Goal: Transaction & Acquisition: Download file/media

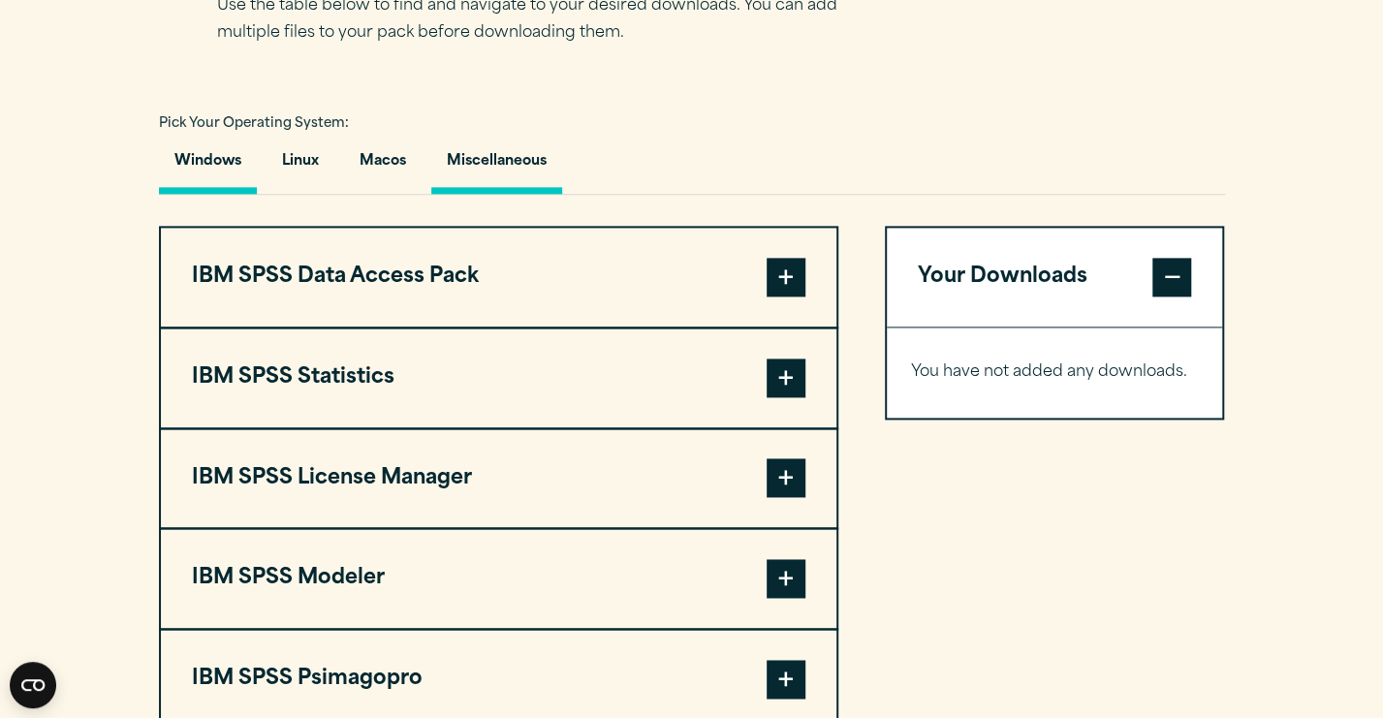
scroll to position [1357, 0]
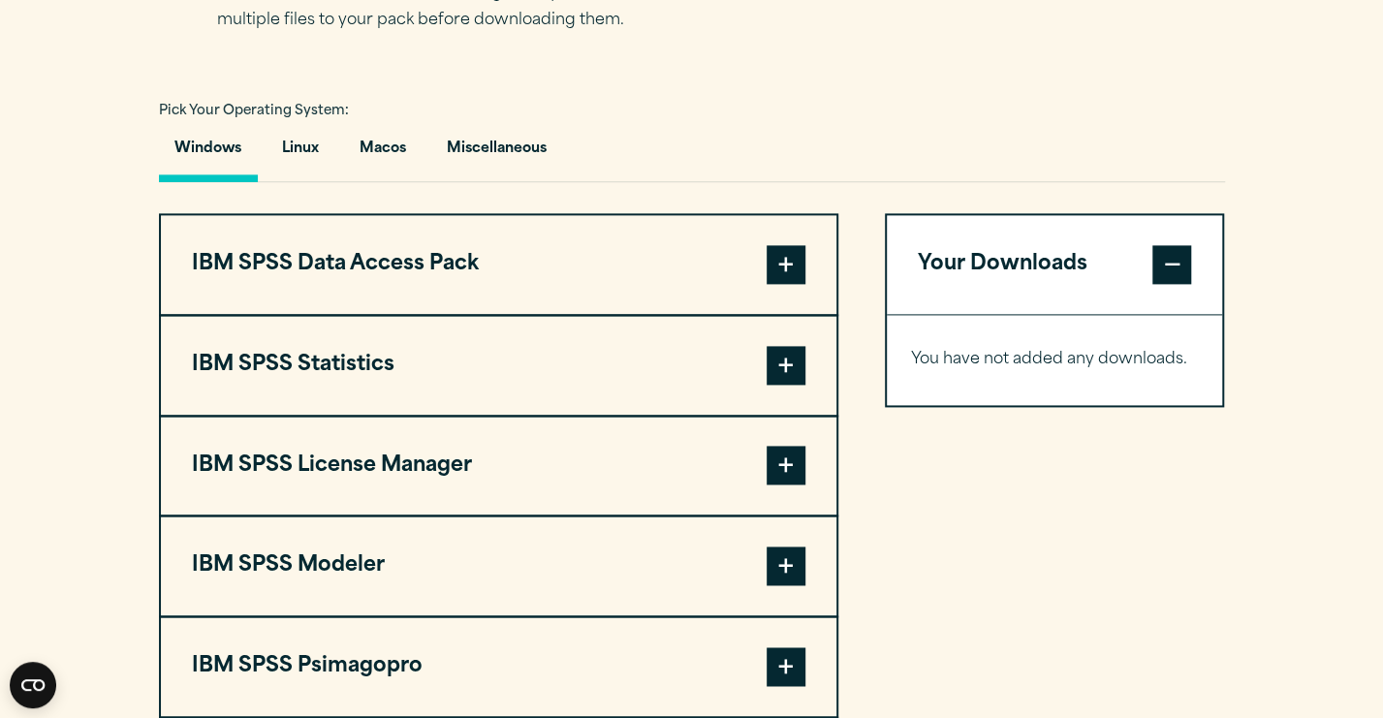
click at [785, 355] on span at bounding box center [785, 365] width 39 height 39
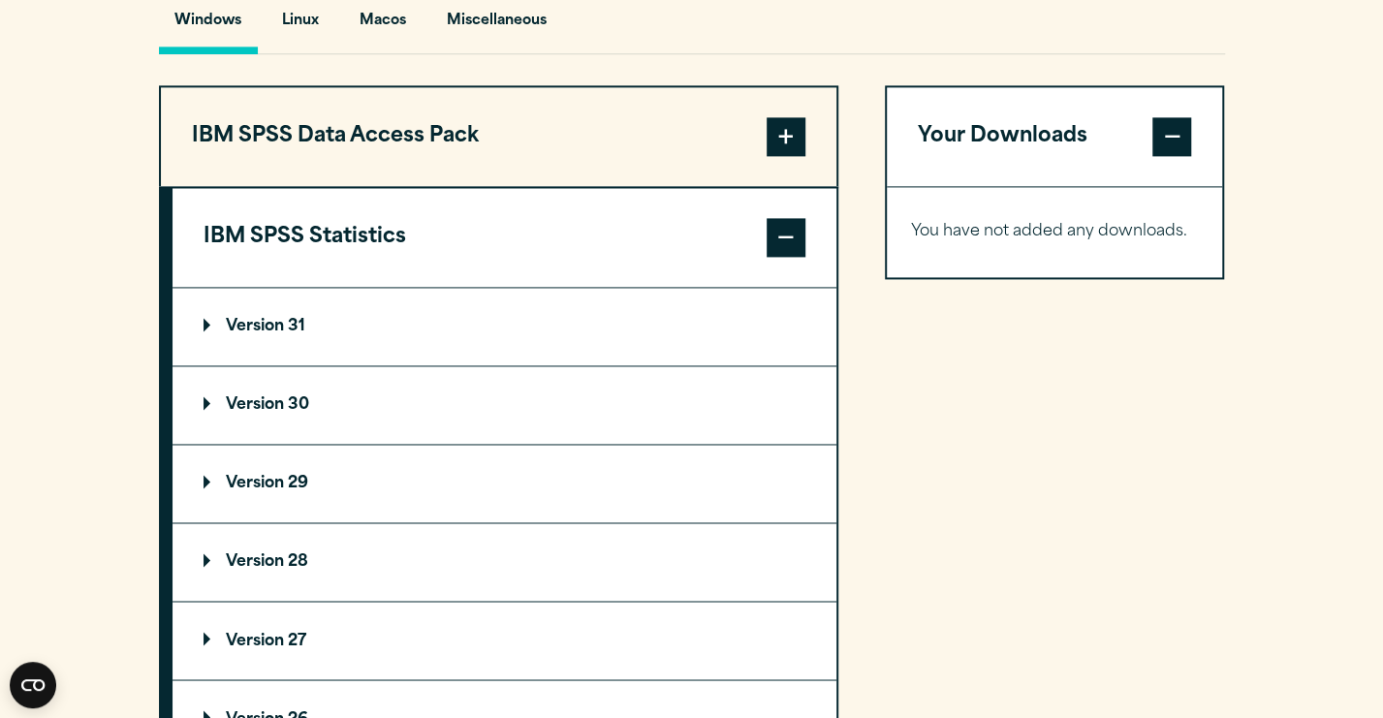
scroll to position [1550, 0]
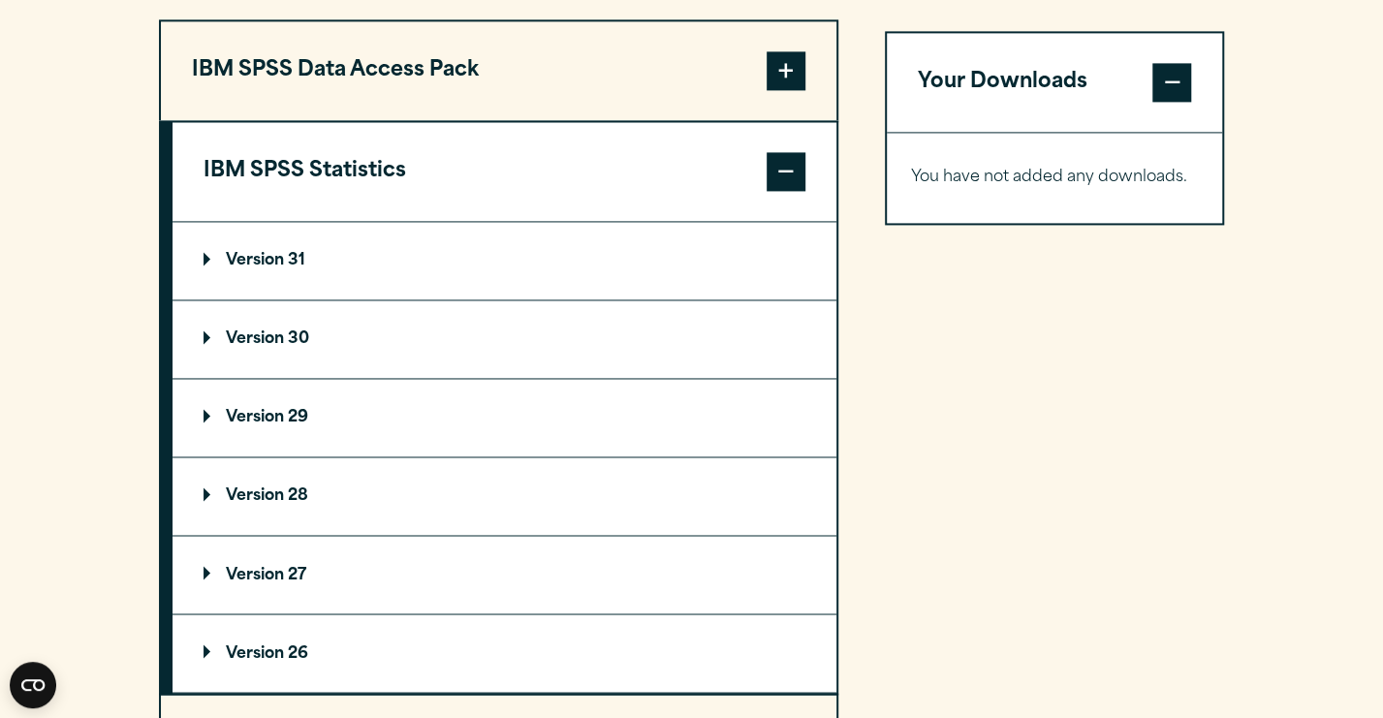
click at [209, 416] on p "Version 29" at bounding box center [255, 418] width 105 height 16
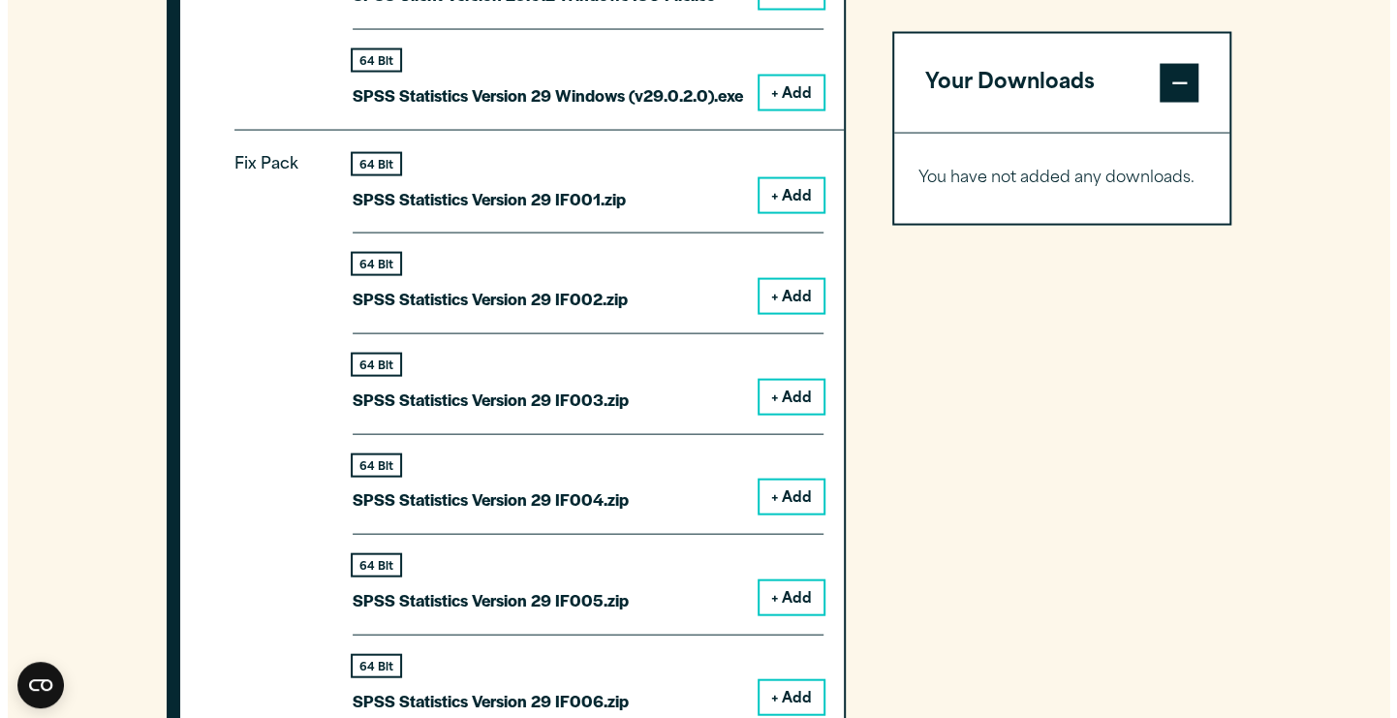
scroll to position [2229, 0]
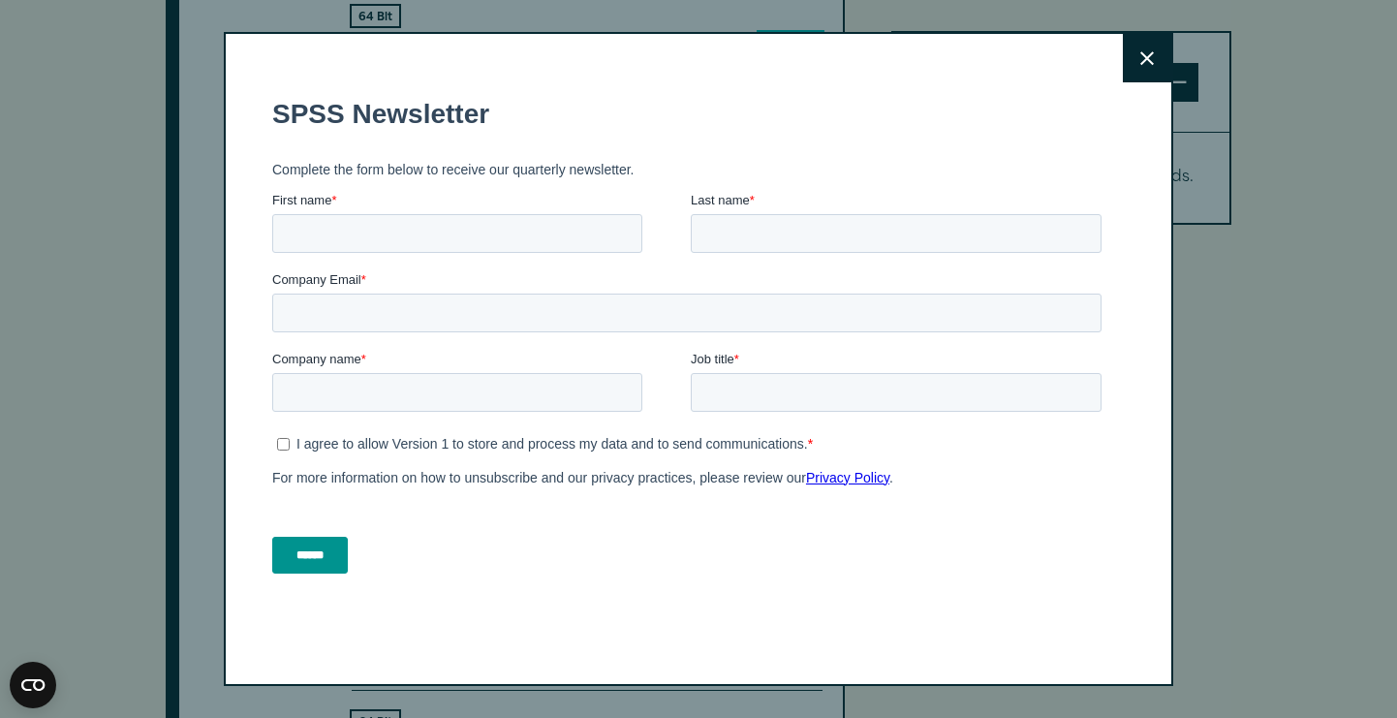
click at [1147, 55] on button "Close" at bounding box center [1147, 58] width 48 height 48
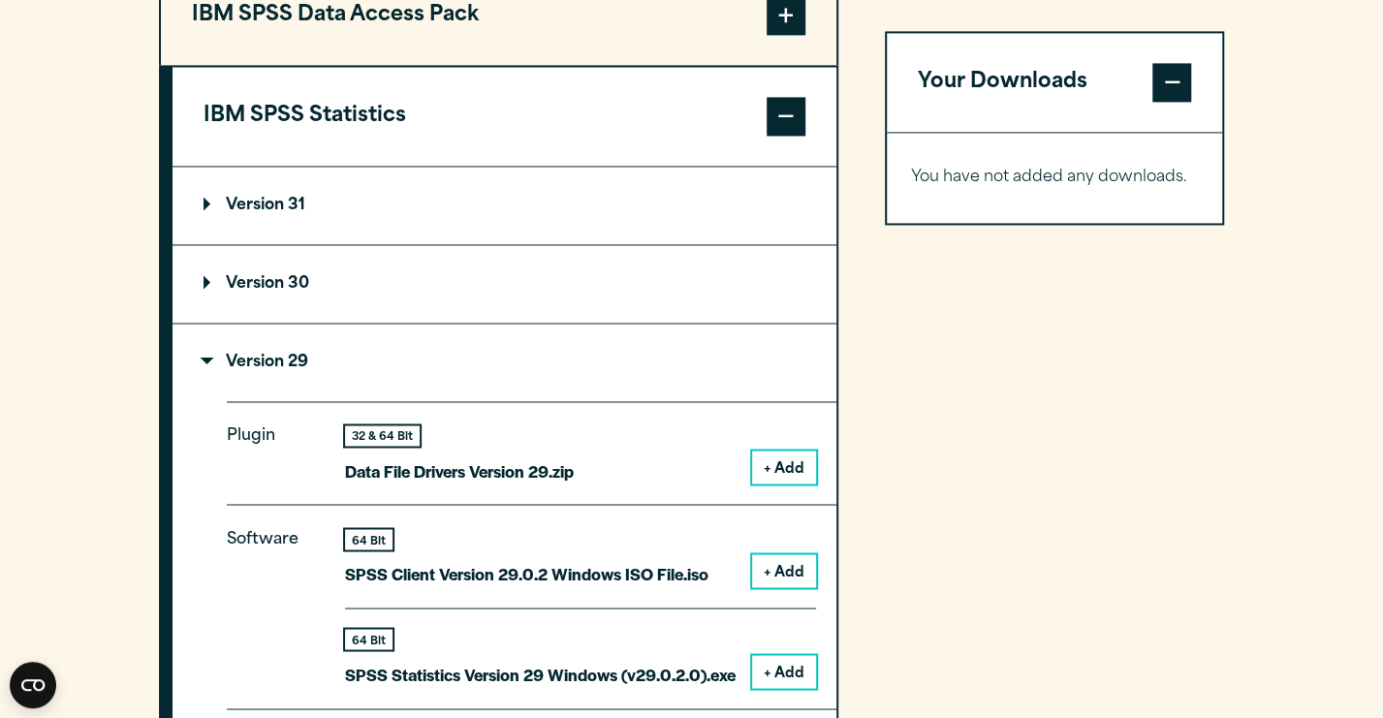
scroll to position [1799, 0]
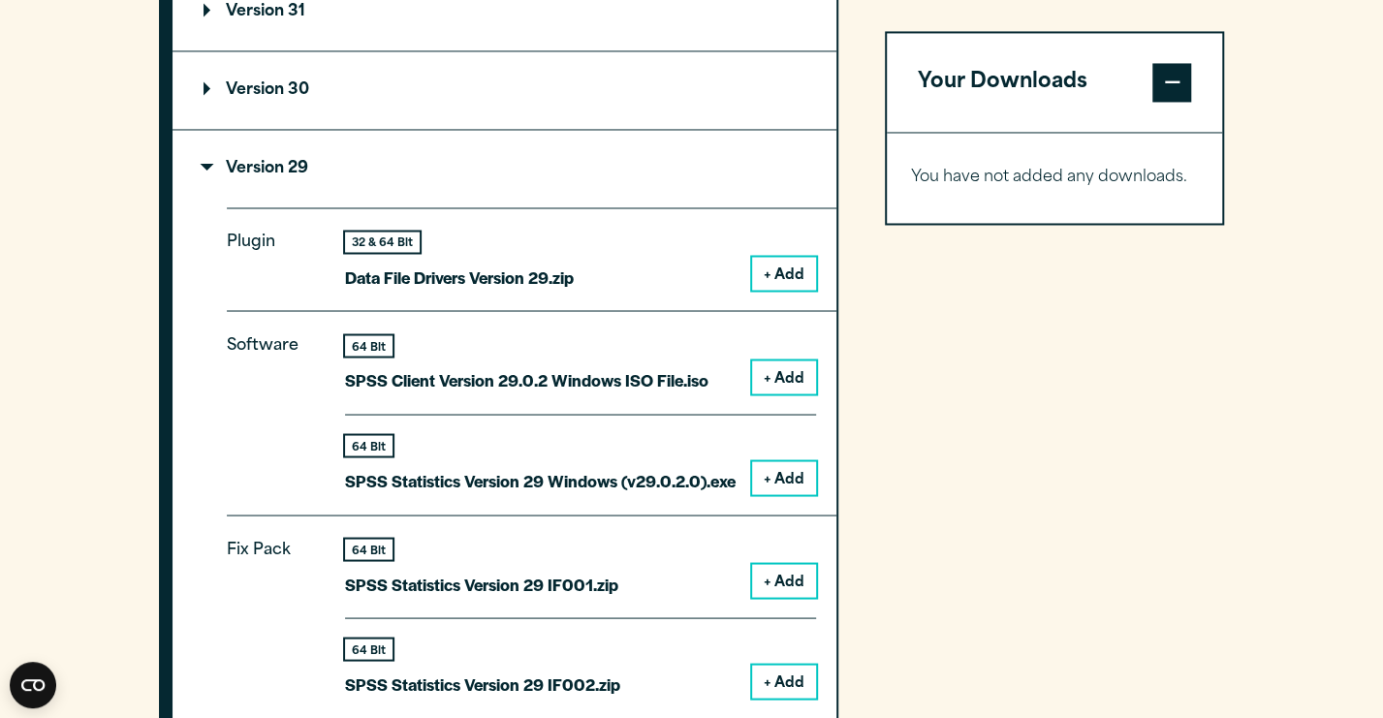
click at [781, 472] on button "+ Add" at bounding box center [784, 477] width 64 height 33
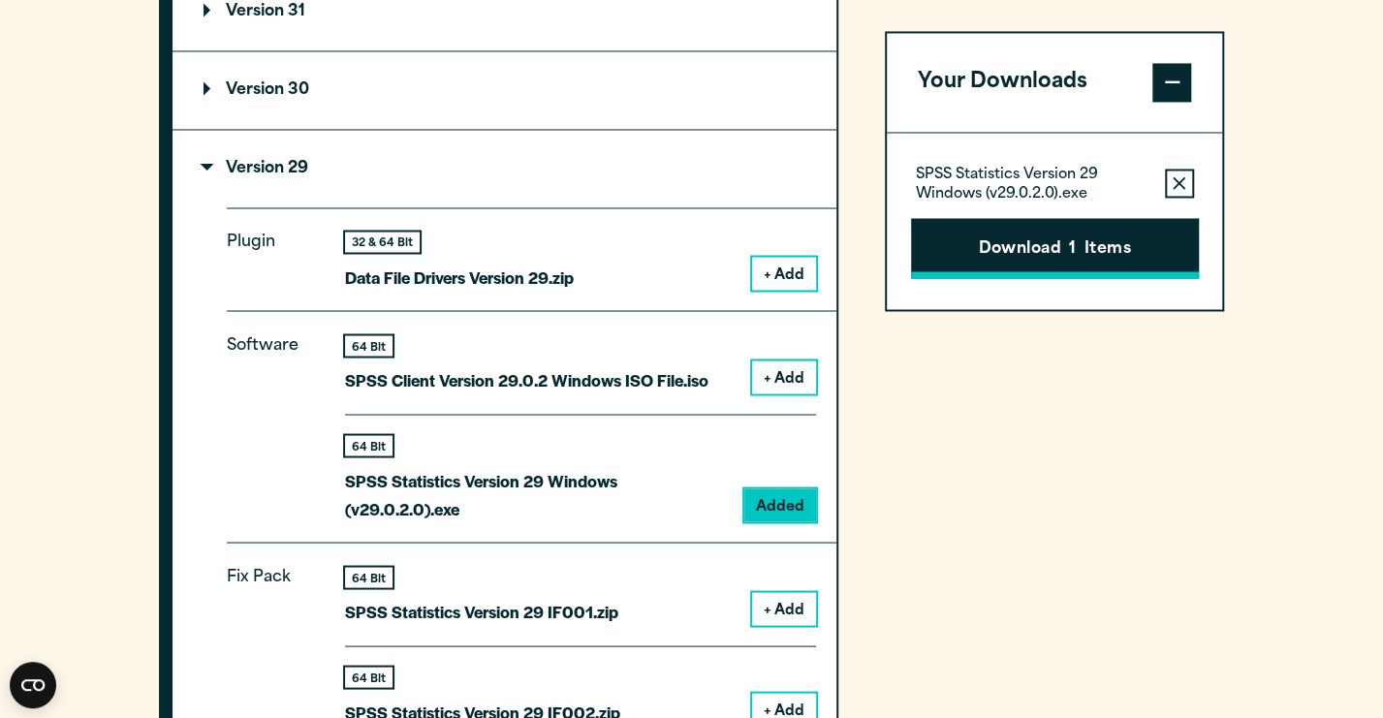
click at [1047, 241] on button "Download 1 Items" at bounding box center [1055, 248] width 288 height 60
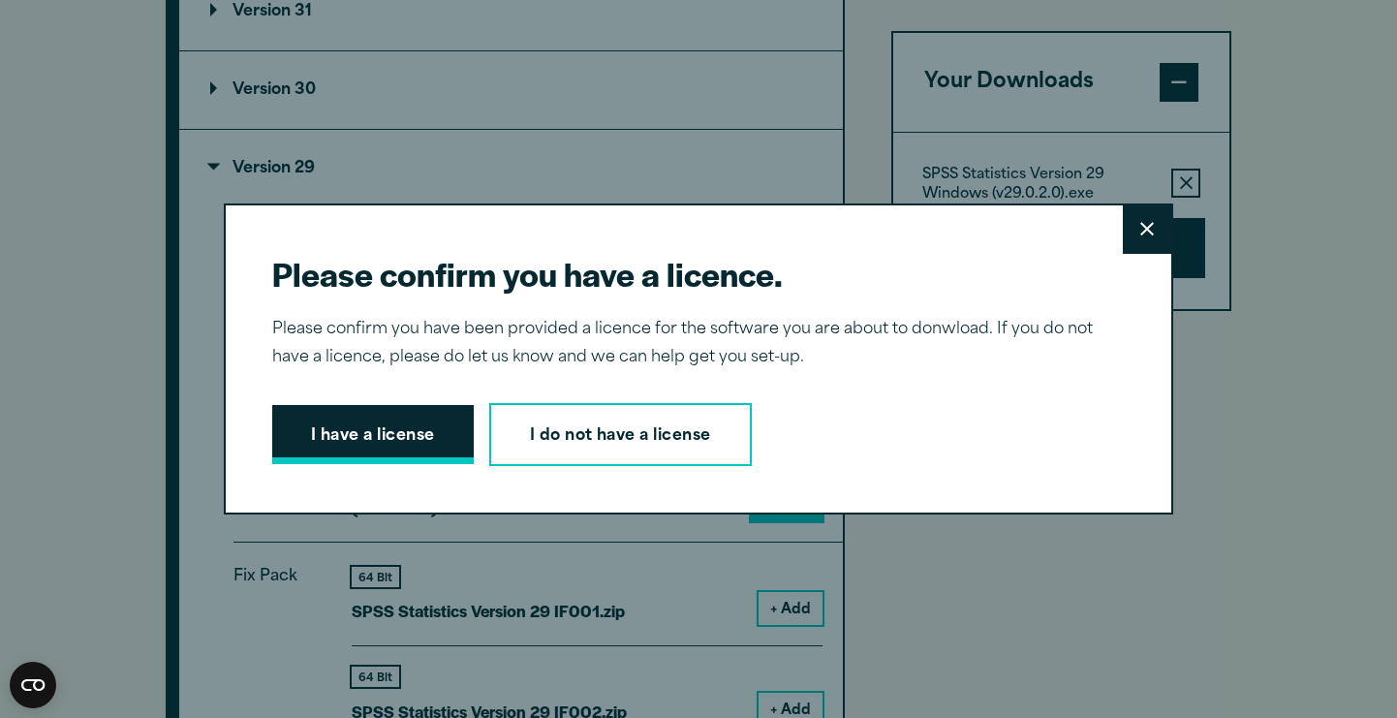
click at [417, 436] on button "I have a license" at bounding box center [373, 435] width 202 height 60
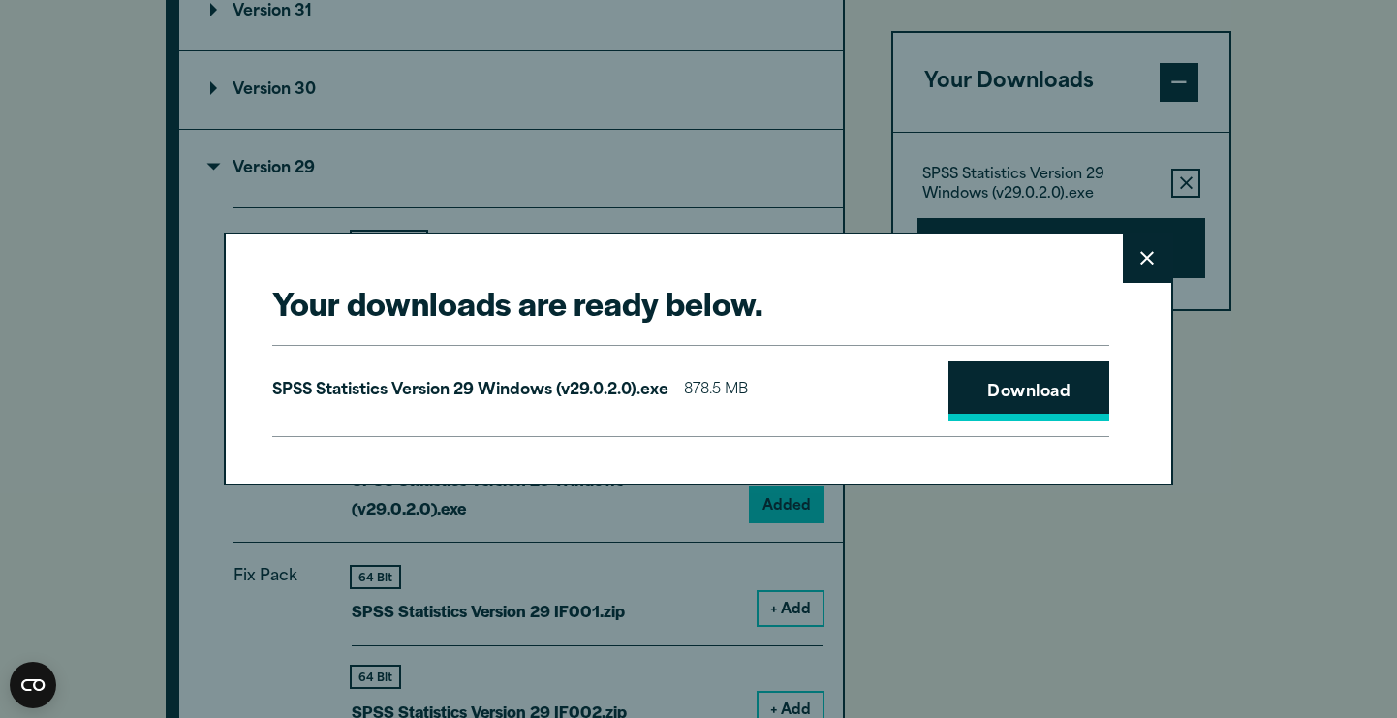
click at [1016, 380] on link "Download" at bounding box center [1029, 391] width 161 height 60
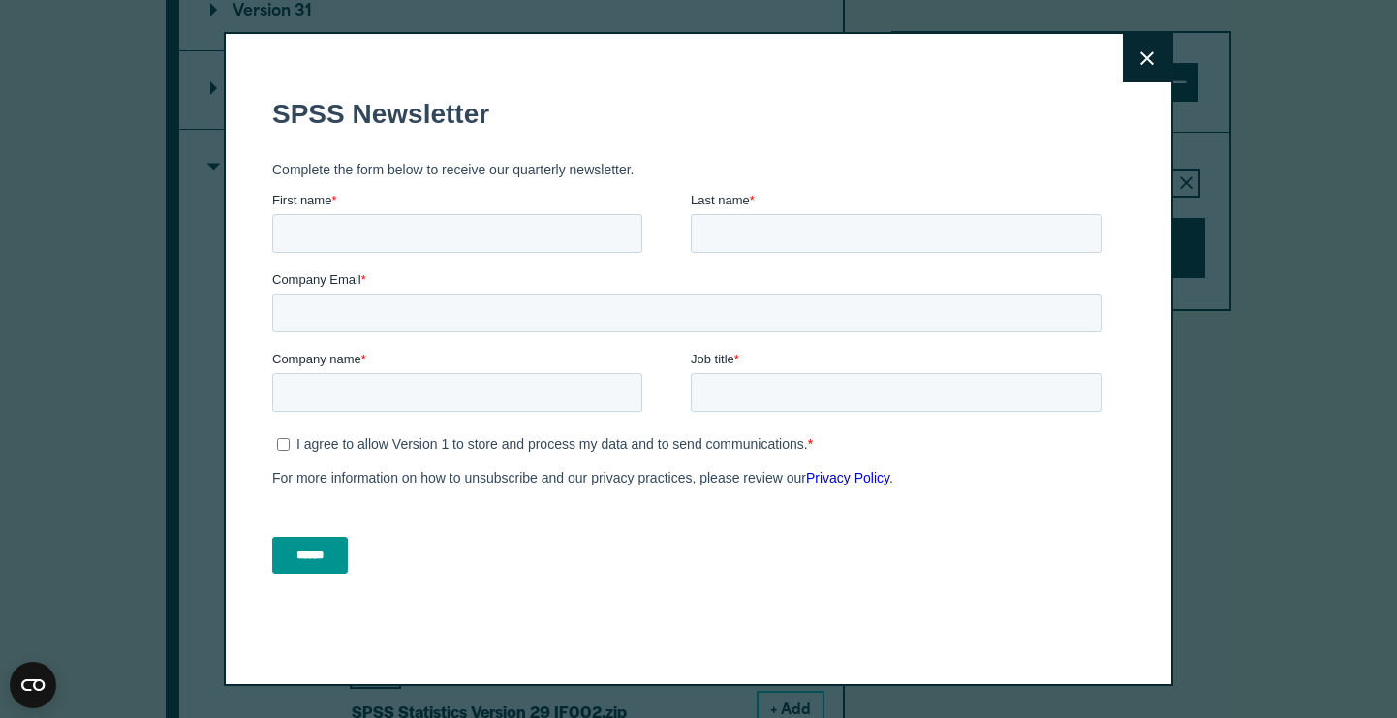
click at [903, 105] on h1 "SPSS Newsletter" at bounding box center [690, 114] width 837 height 31
click at [1132, 62] on button "Close" at bounding box center [1147, 58] width 48 height 48
